Goal: Transaction & Acquisition: Download file/media

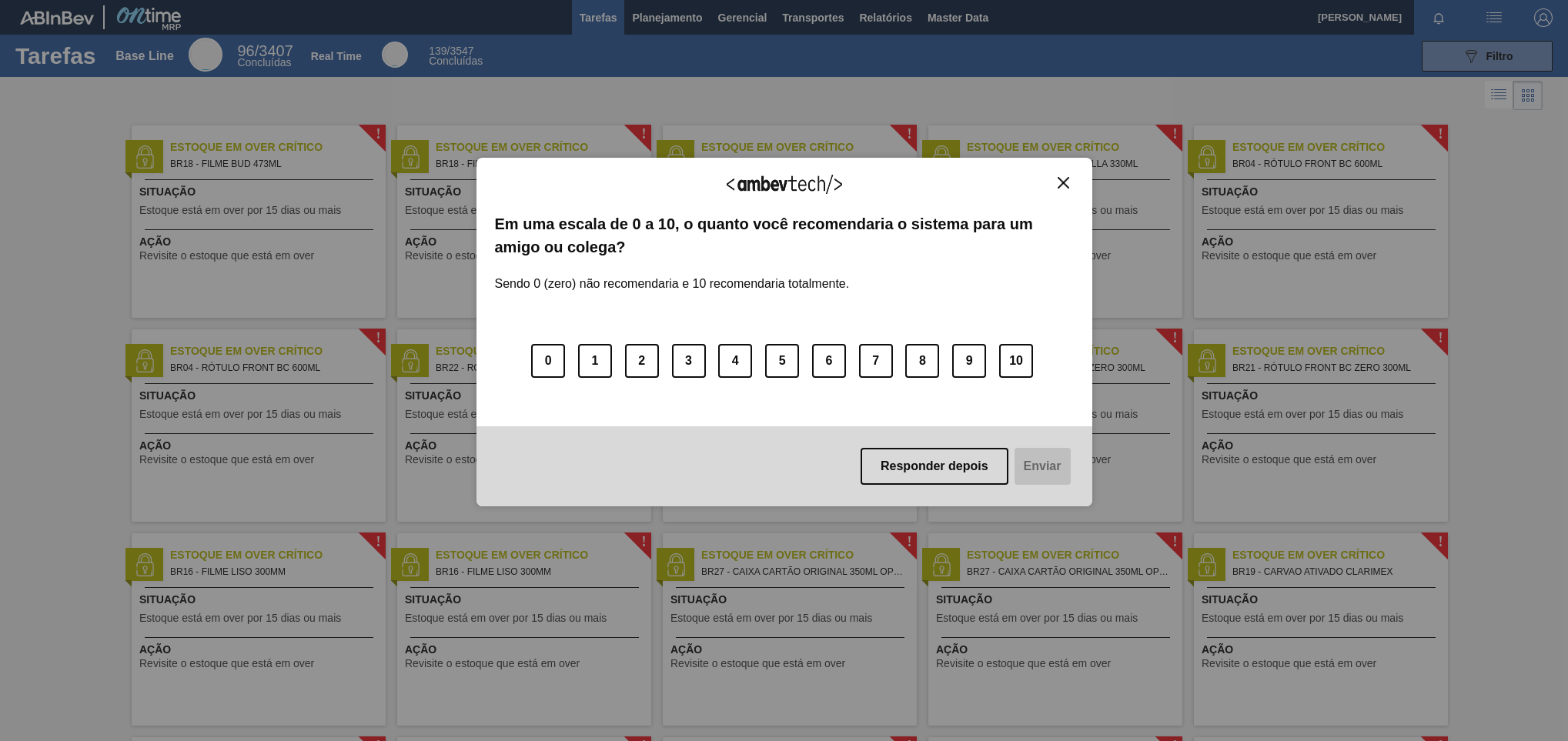
click at [1068, 186] on img "Close" at bounding box center [1063, 182] width 11 height 11
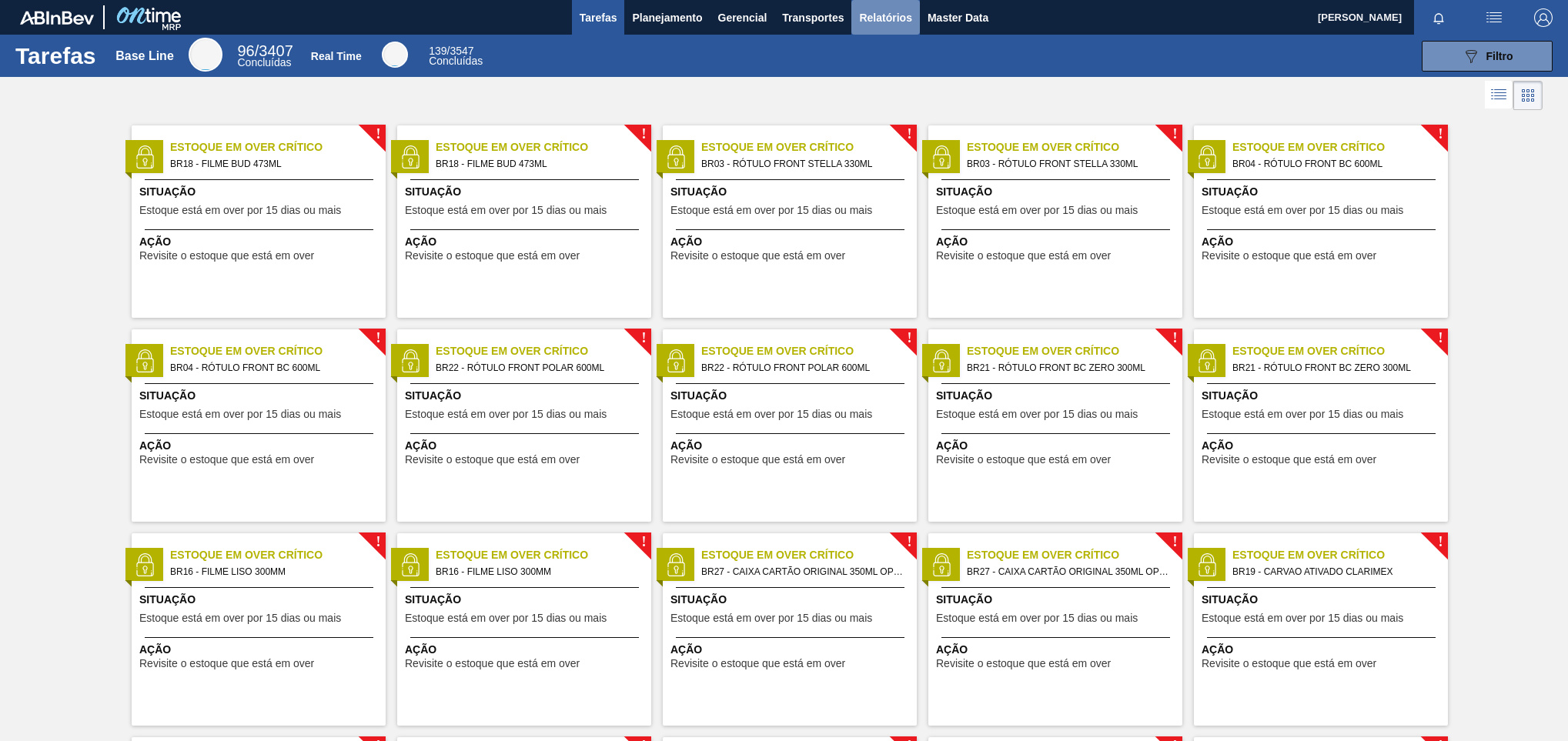
click at [876, 14] on span "Relatórios" at bounding box center [885, 17] width 53 height 19
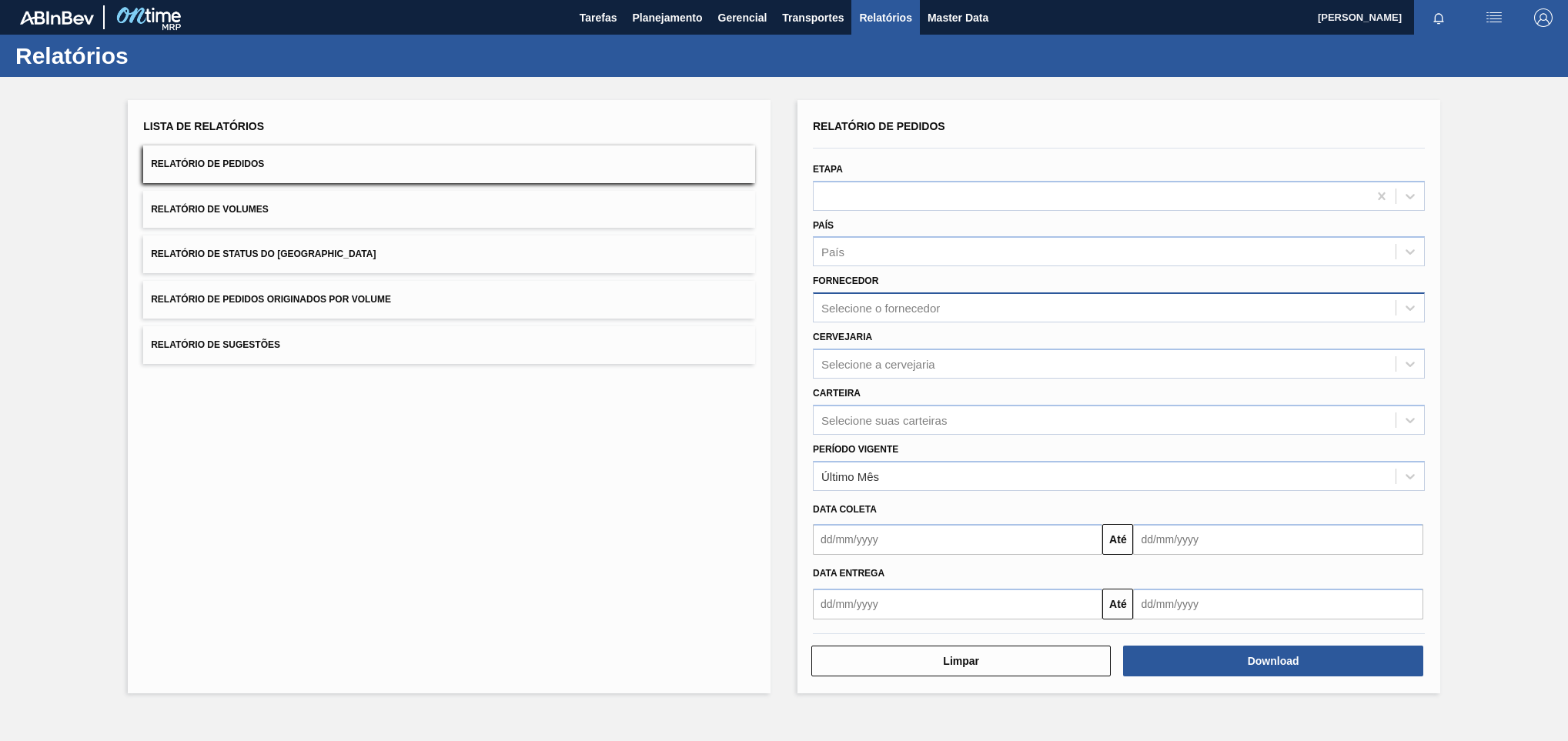
click at [901, 311] on div "Selecione o fornecedor" at bounding box center [880, 308] width 118 height 13
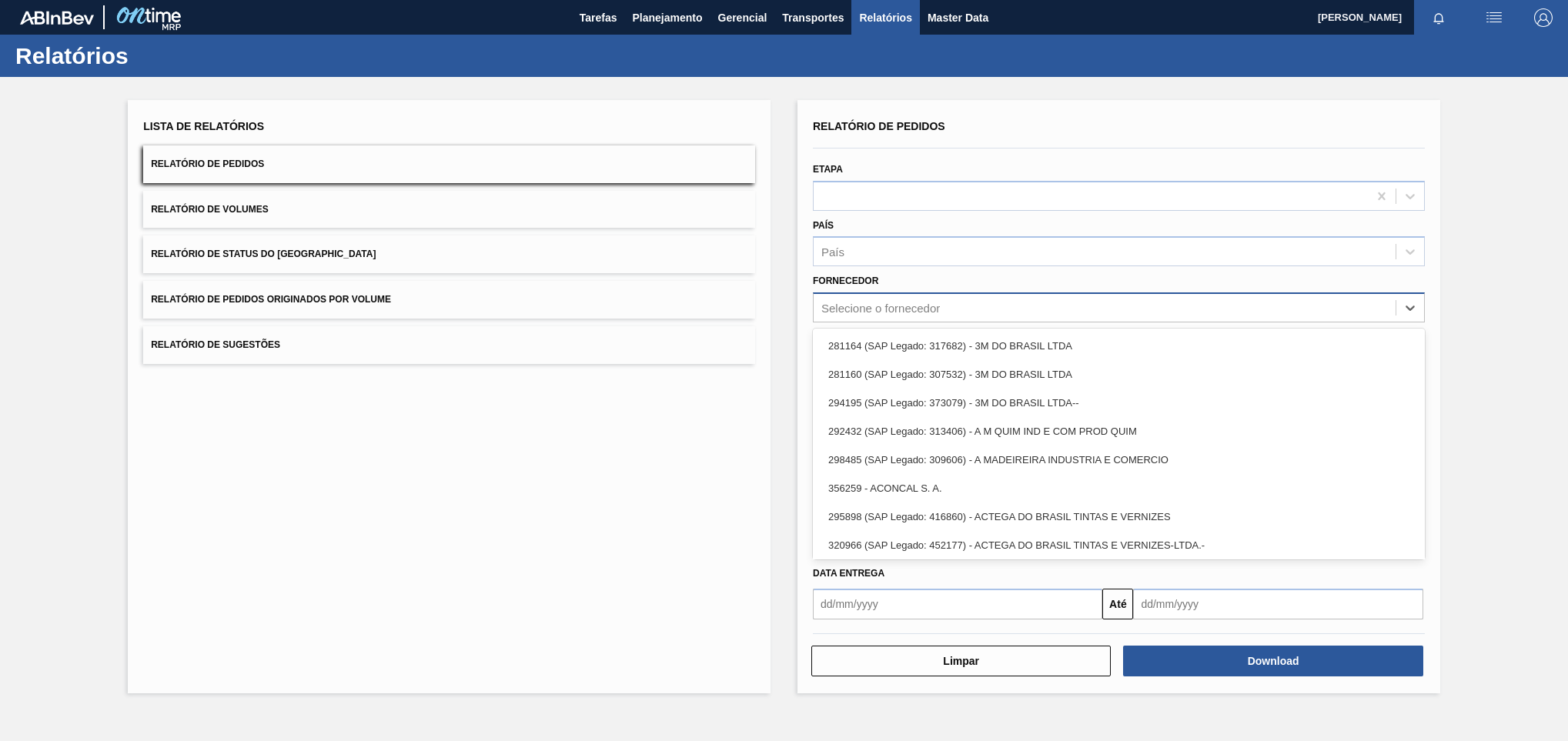
paste input "294026"
type input "294026"
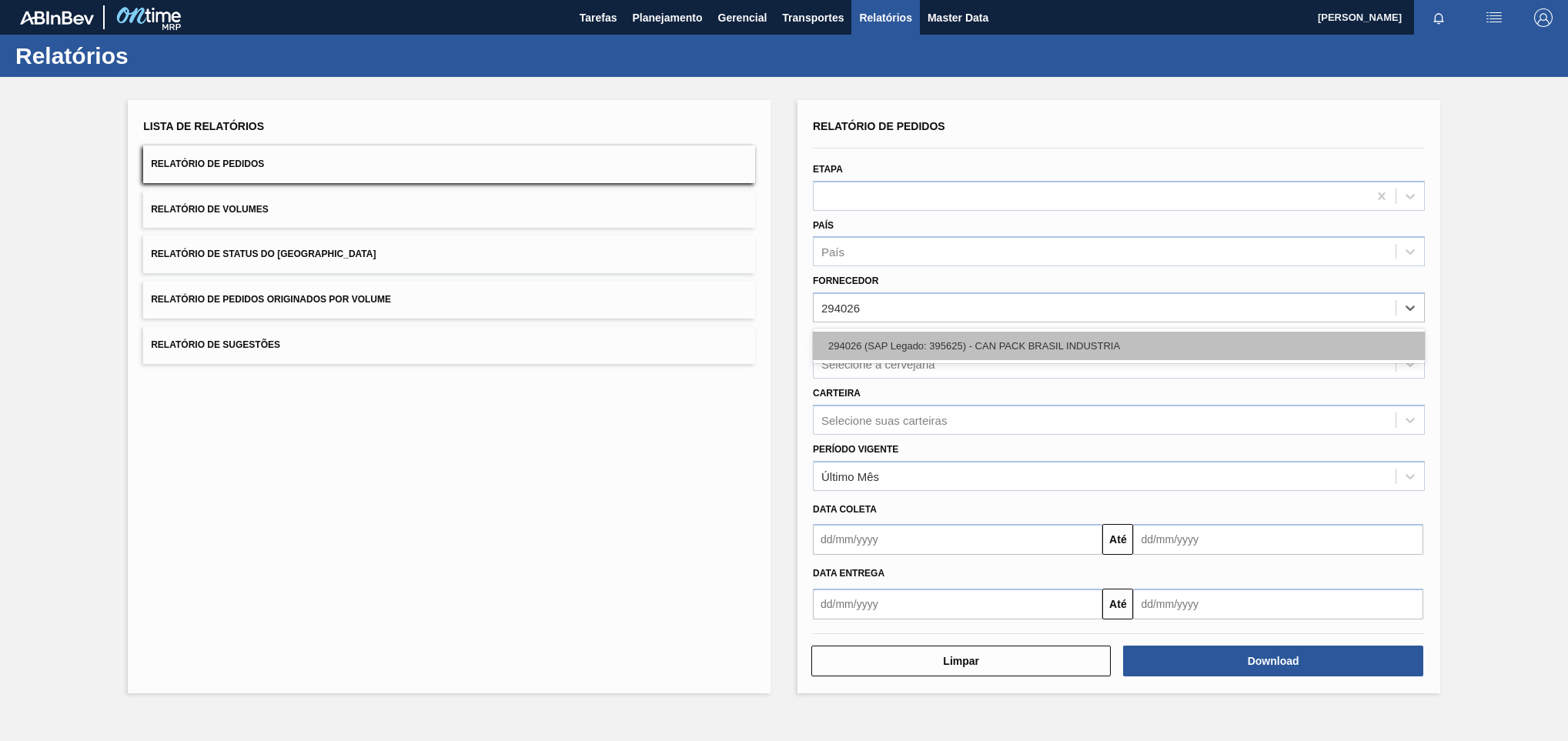
click at [954, 346] on div "294026 (SAP Legado: 395625) - CAN PACK BRASIL INDUSTRIA" at bounding box center [1118, 345] width 612 height 28
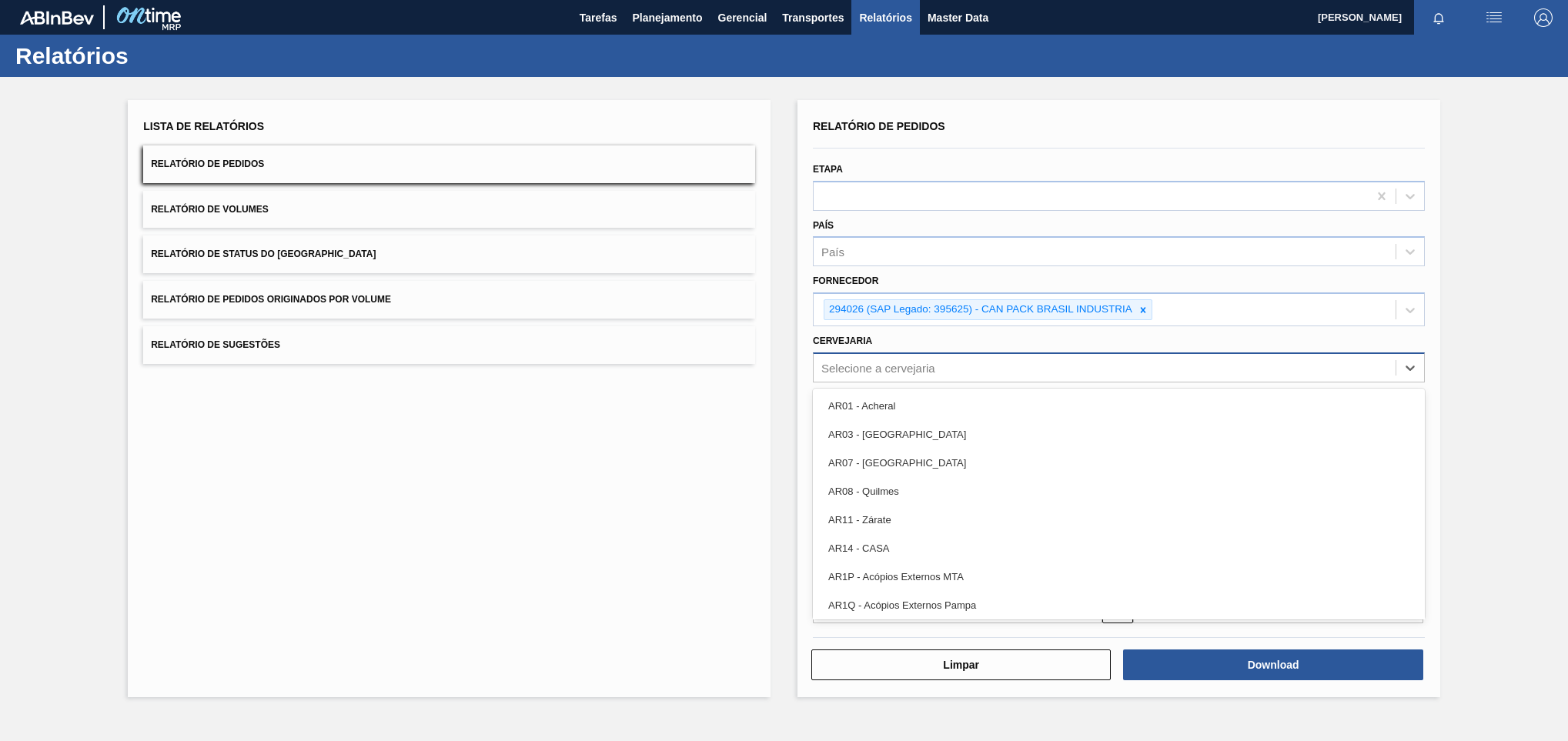
click at [885, 358] on div "Selecione a cervejaria" at bounding box center [1104, 368] width 582 height 23
paste input "BR26"
type input "BR26"
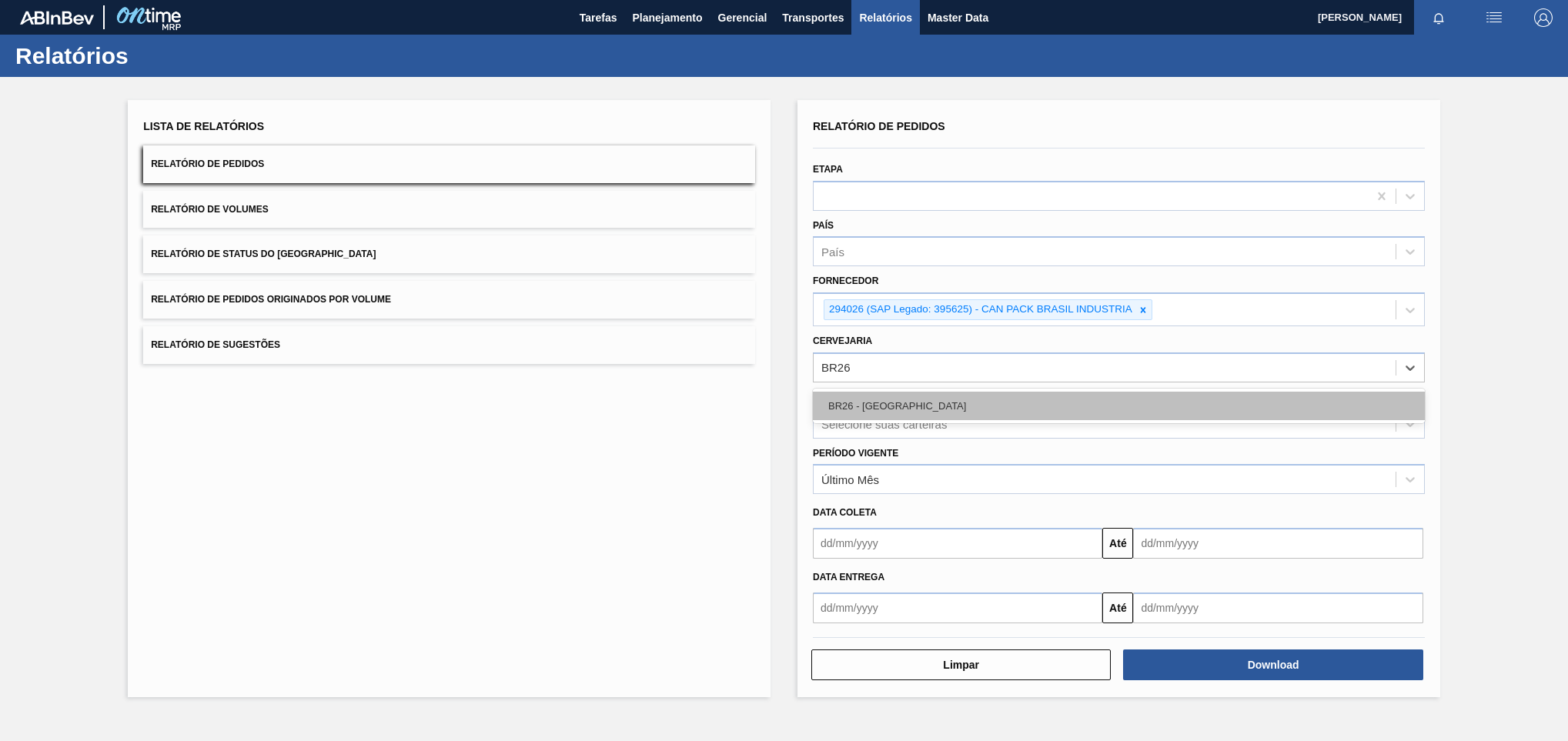
click at [915, 409] on div "BR26 - [GEOGRAPHIC_DATA]" at bounding box center [1118, 405] width 612 height 28
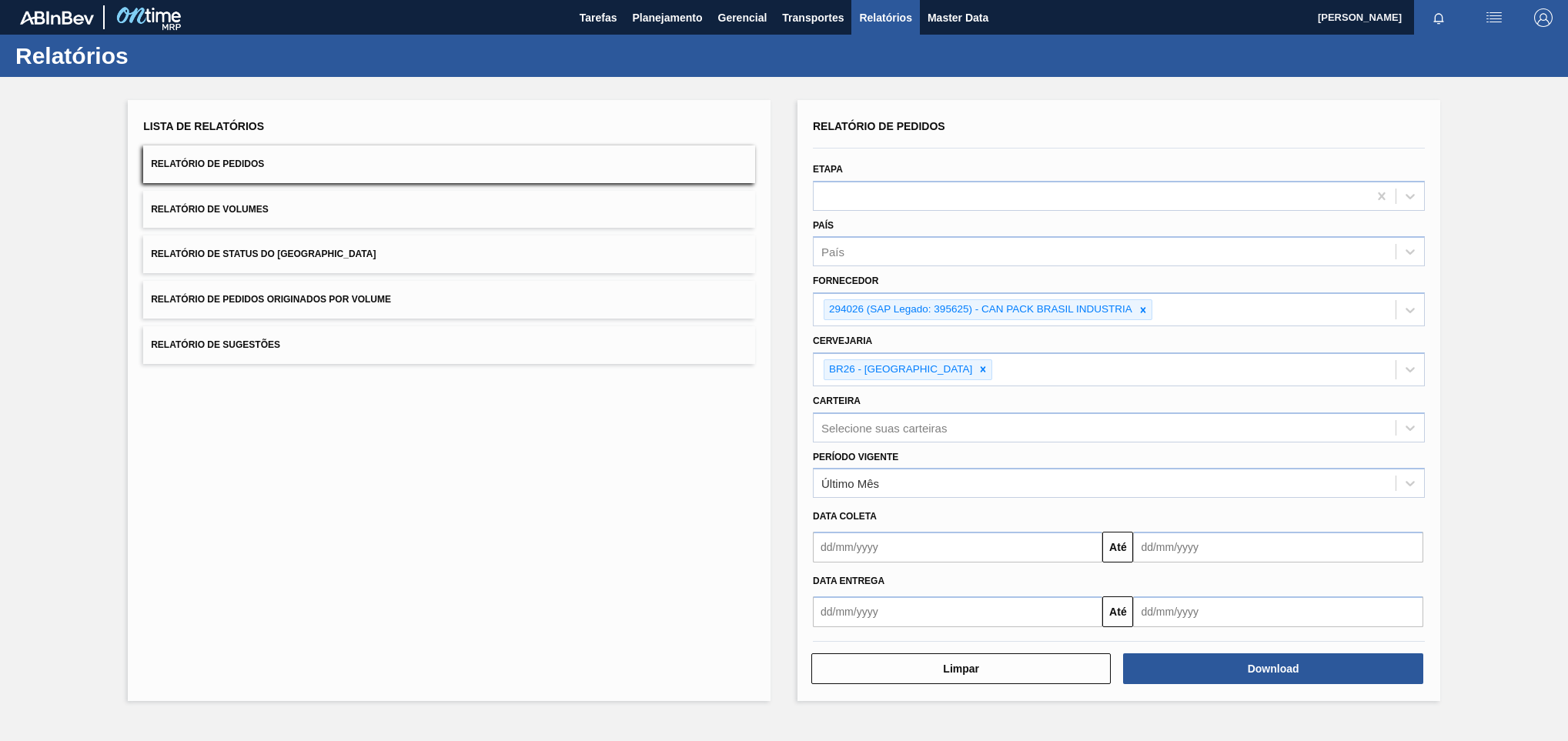
click at [1567, 0] on html "Tarefas Planejamento Gerencial Transportes Relatórios Master Data Orlando César…" at bounding box center [784, 0] width 1568 height 0
click at [1323, 672] on button "Download" at bounding box center [1272, 669] width 299 height 31
click at [1173, 676] on button "Download" at bounding box center [1272, 669] width 299 height 31
click at [1138, 307] on icon at bounding box center [1142, 310] width 11 height 11
paste input "280389"
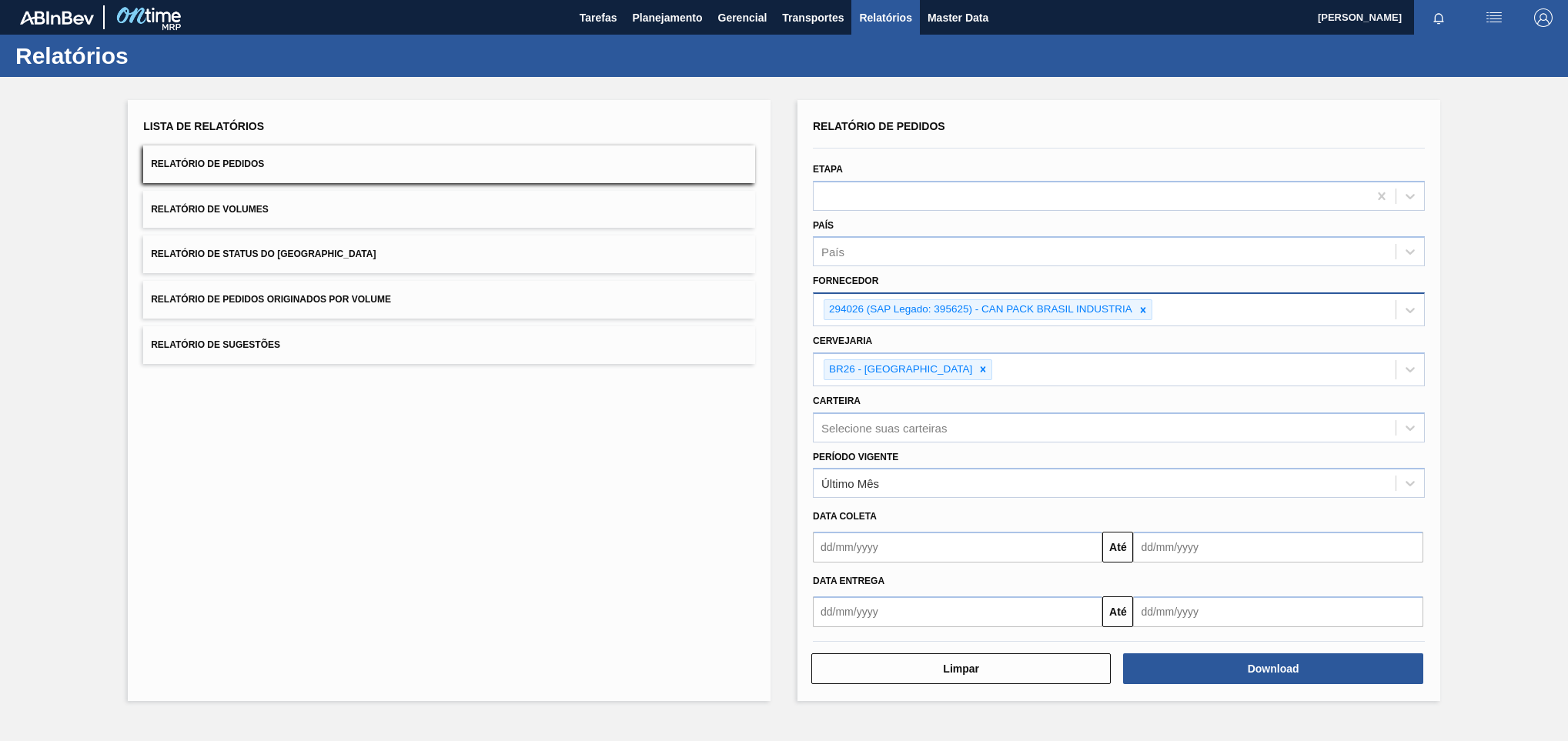
type input "280389"
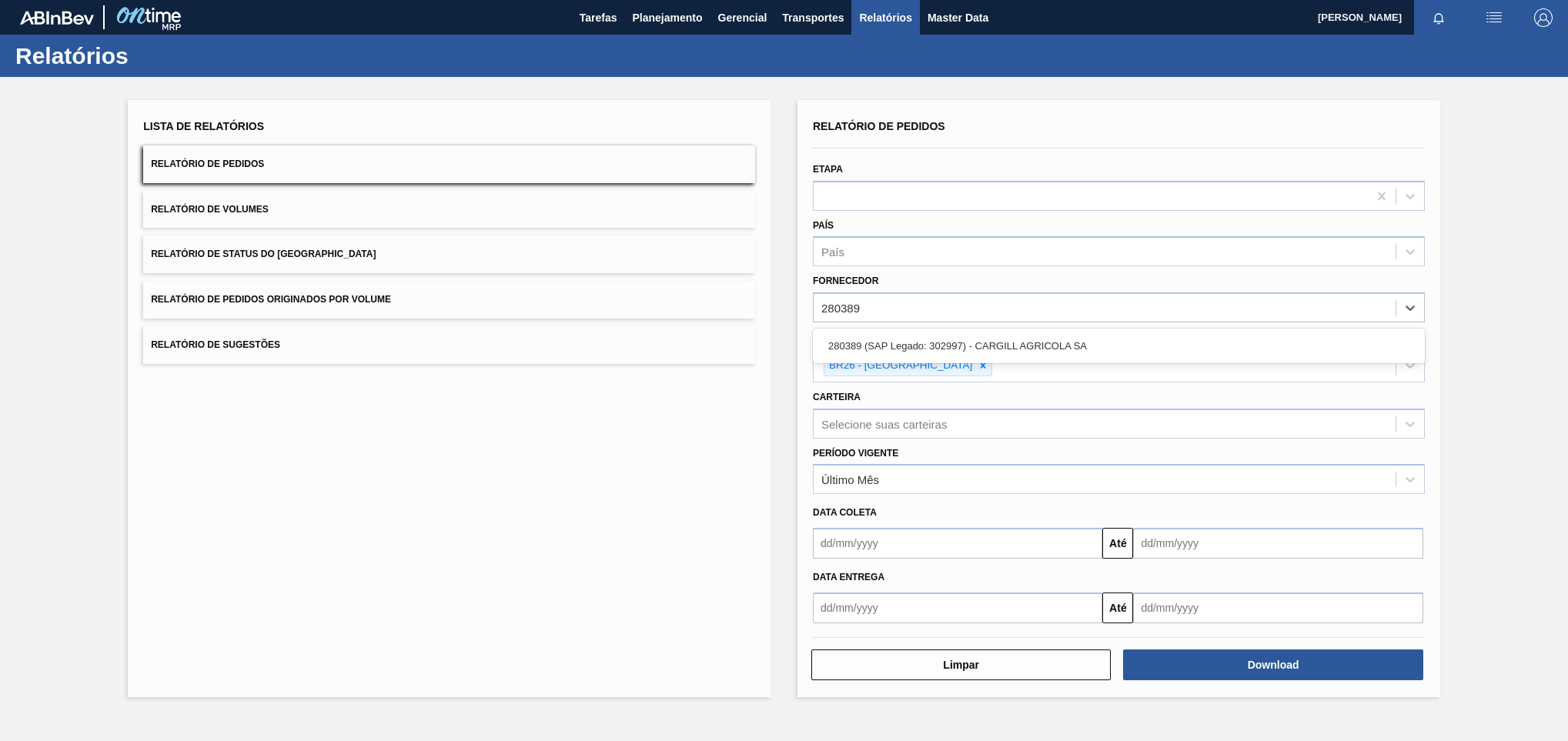
drag, startPoint x: 959, startPoint y: 341, endPoint x: 488, endPoint y: 52, distance: 552.6
click at [958, 341] on div "280389 (SAP Legado: 302997) - CARGILL AGRICOLA SA" at bounding box center [1118, 345] width 612 height 28
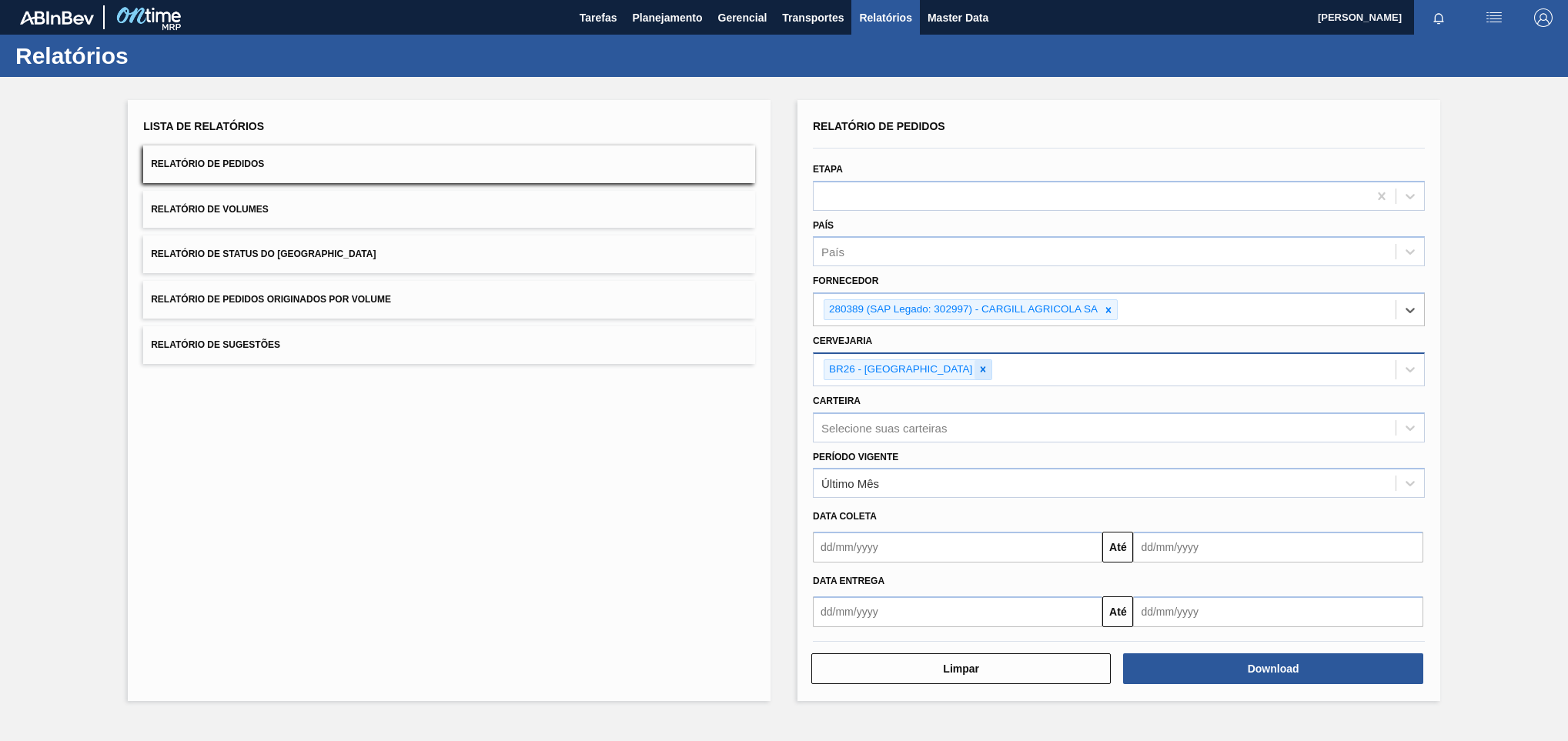
click at [975, 366] on div at bounding box center [983, 370] width 17 height 19
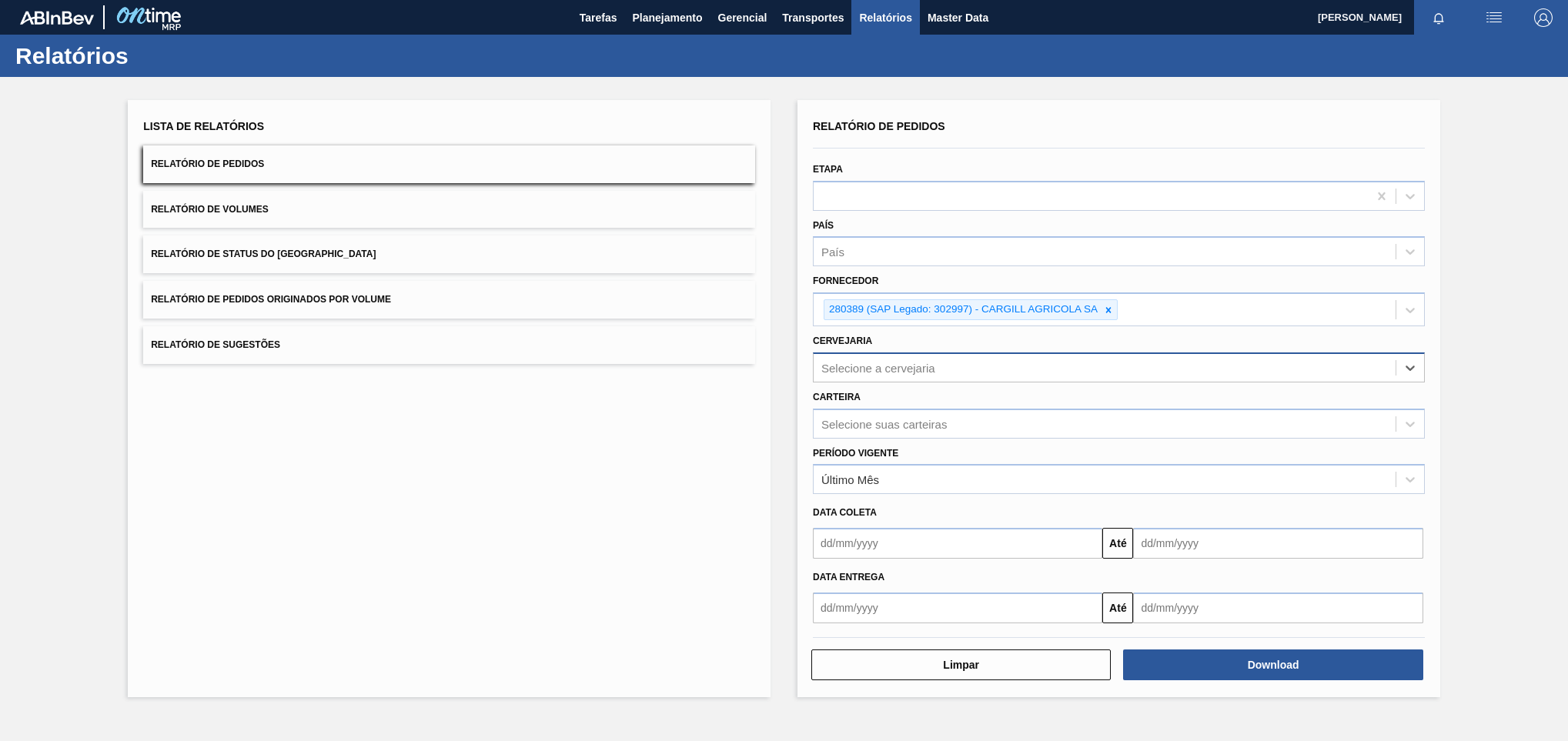
paste input "BR27"
type input "BR27"
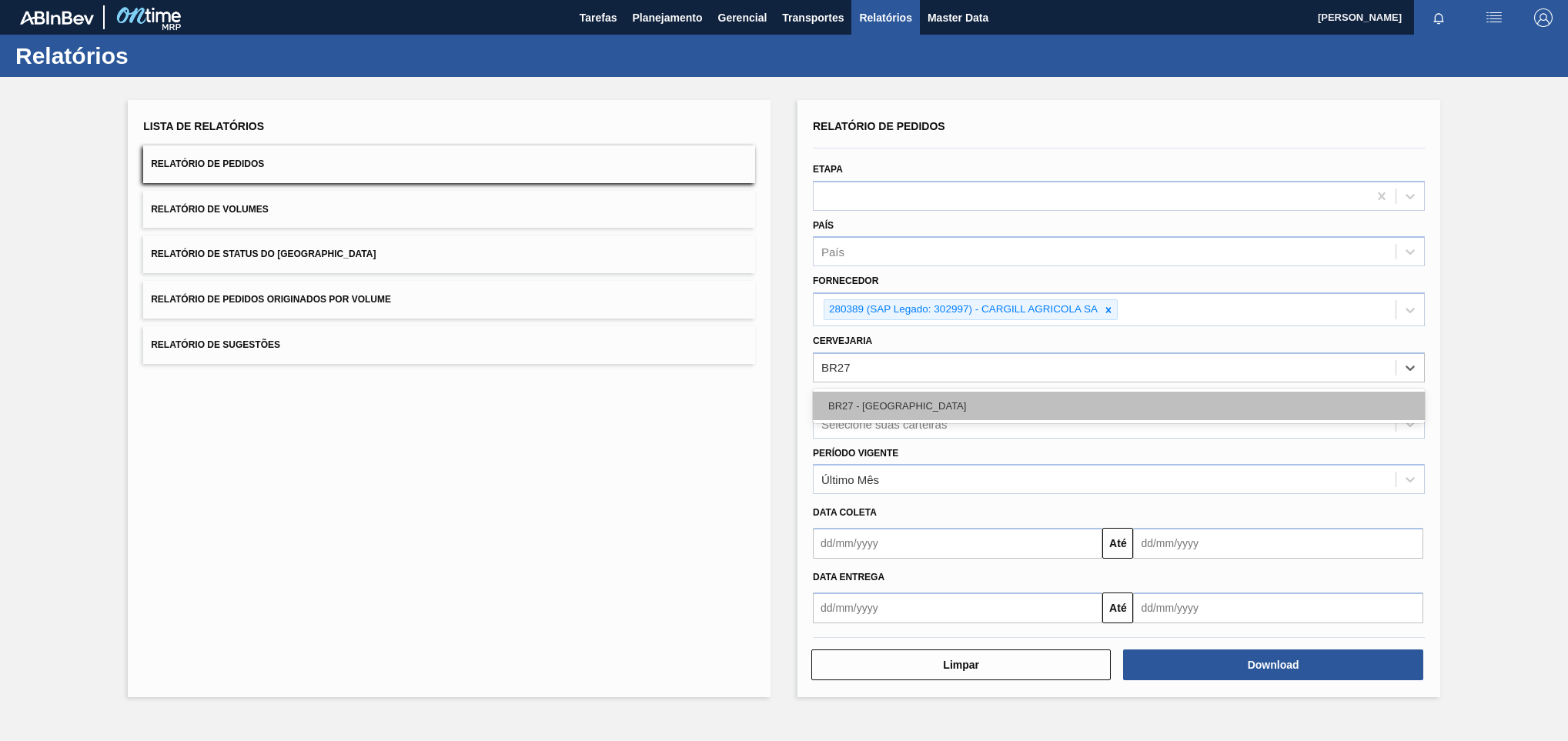
click at [915, 393] on div "BR27 - [GEOGRAPHIC_DATA]" at bounding box center [1118, 405] width 612 height 28
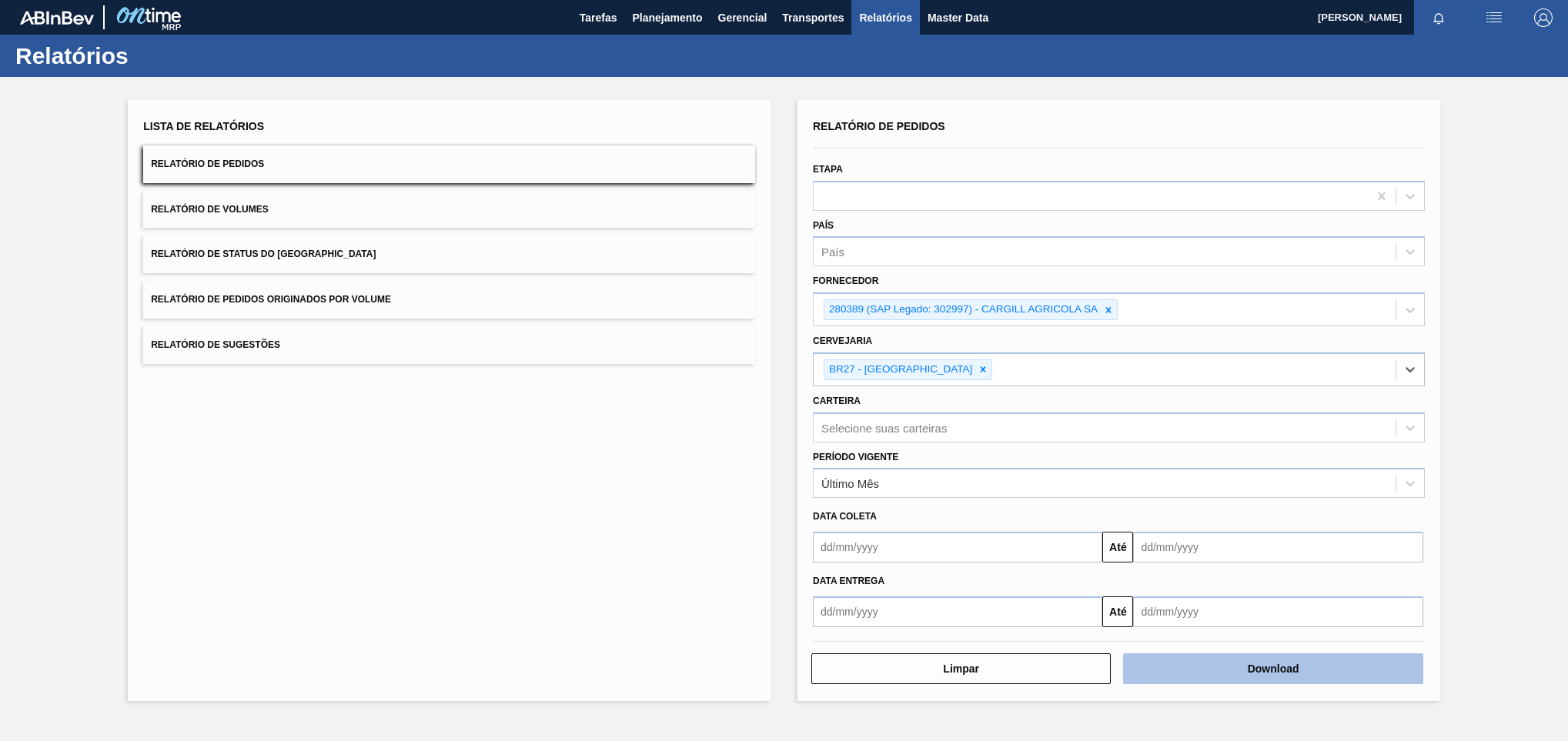
click at [1150, 666] on button "Download" at bounding box center [1272, 669] width 299 height 31
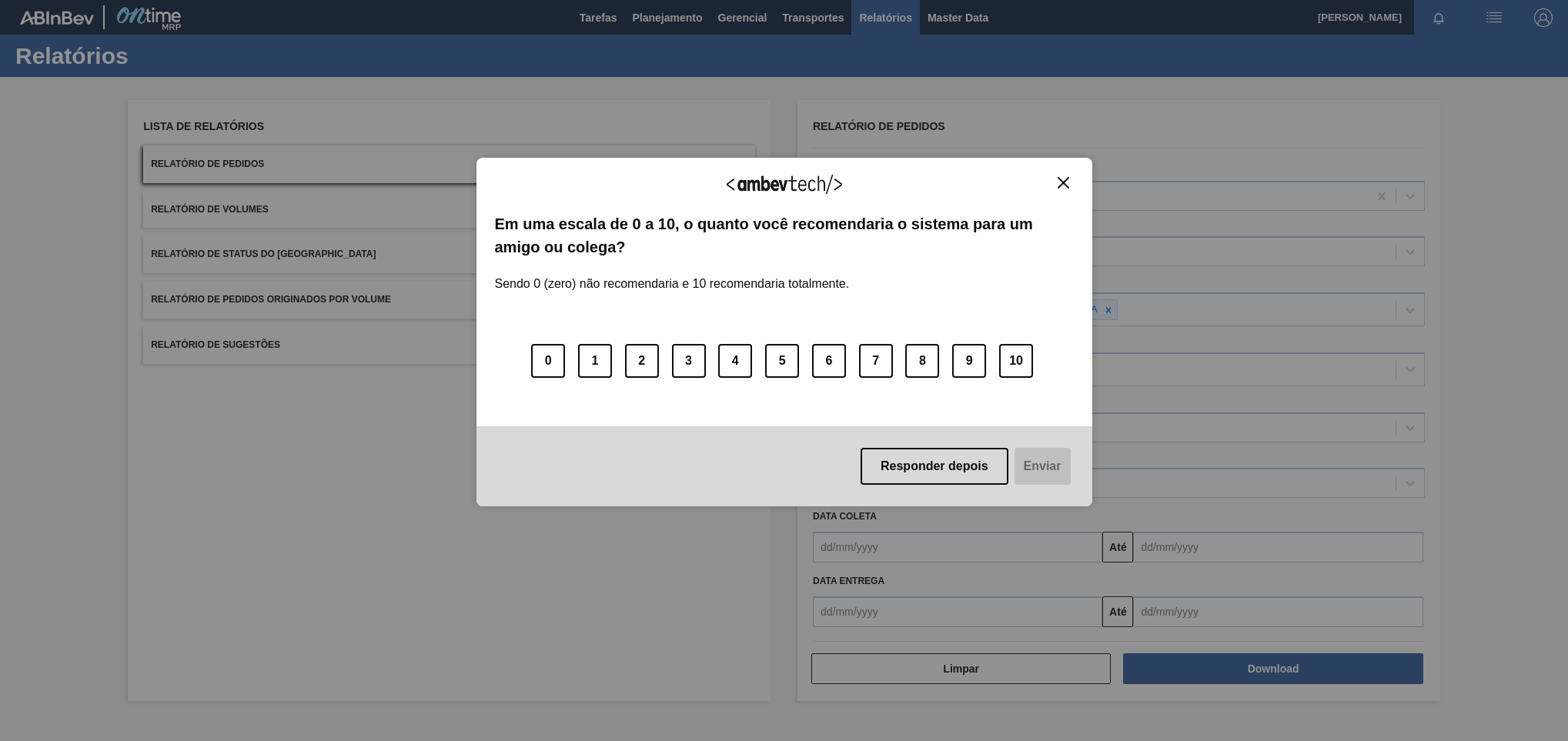
click at [1057, 180] on img "Close" at bounding box center [1063, 182] width 11 height 11
